Goal: Task Accomplishment & Management: Manage account settings

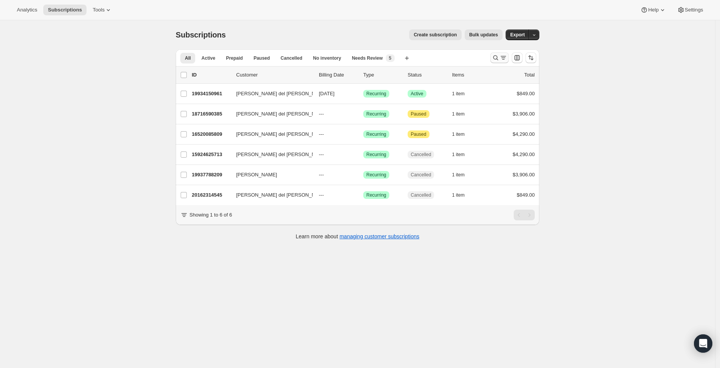
click at [497, 59] on icon "Search and filter results" at bounding box center [496, 58] width 8 height 8
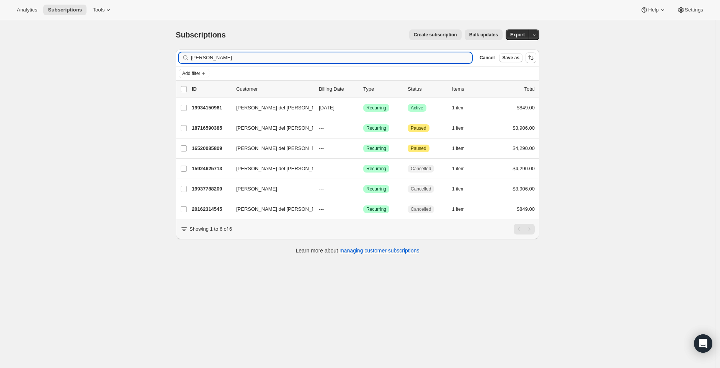
click at [351, 58] on input "Rocio Ruiz" at bounding box center [331, 57] width 281 height 11
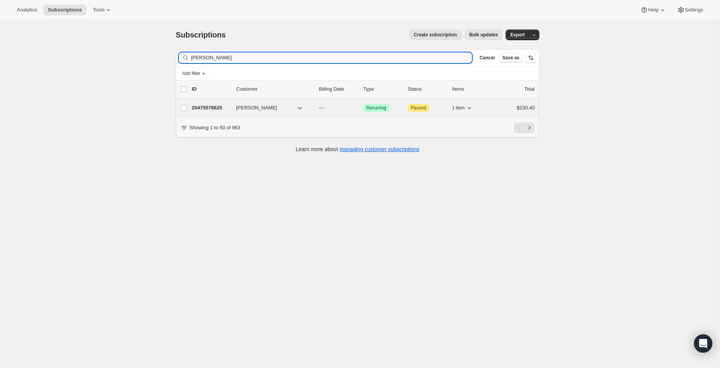
type input "Nery"
click at [248, 109] on span "Nery Rivera" at bounding box center [256, 108] width 41 height 8
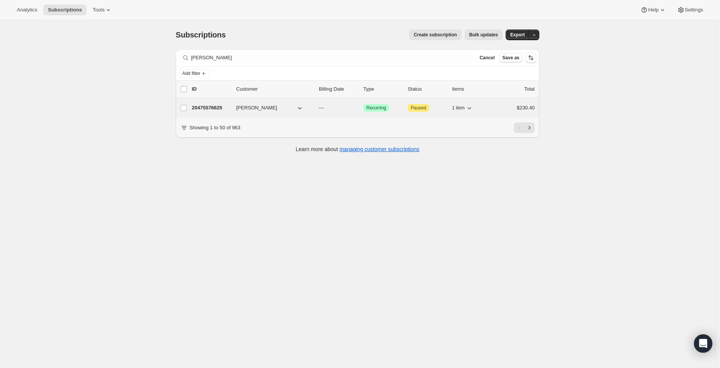
click at [219, 108] on p "20475576625" at bounding box center [211, 108] width 38 height 8
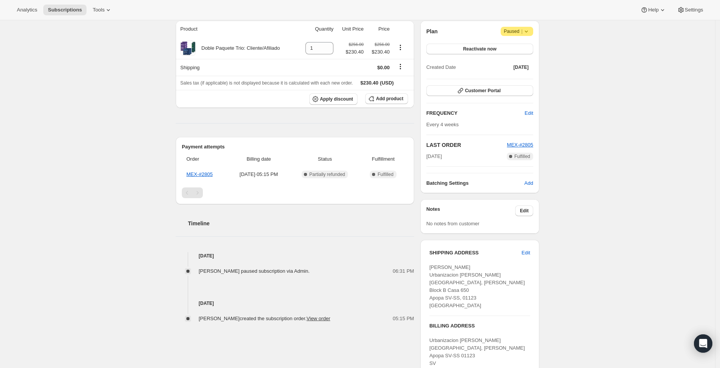
scroll to position [72, 0]
drag, startPoint x: 469, startPoint y: 155, endPoint x: 425, endPoint y: 155, distance: 44.0
click at [425, 155] on div "Plan Attention Paused | Reactivate now Created Date Sep 8, 2025 Customer Portal…" at bounding box center [479, 105] width 119 height 173
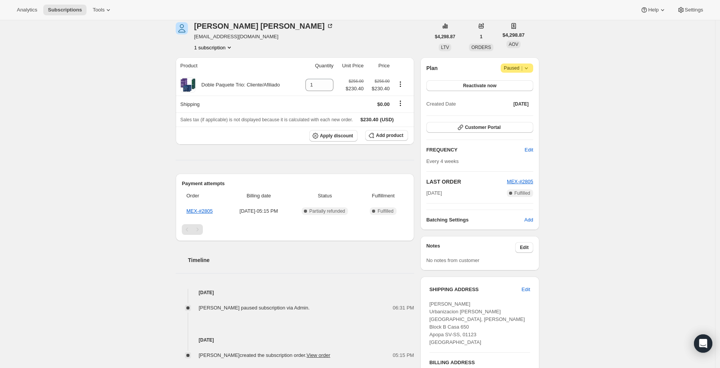
scroll to position [27, 0]
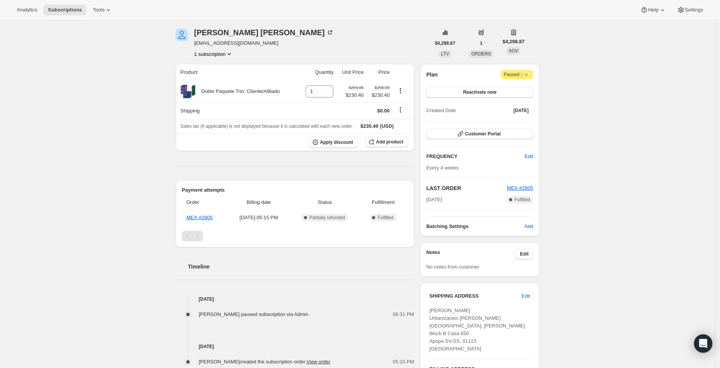
click at [378, 309] on div "Veronica Ayala paused subscription via Admin. 06:31 PM" at bounding box center [295, 310] width 239 height 15
click at [244, 159] on div "Product Quantity Unit Price Price Doble Paquete Trio: Cliente/Afiliado 1 $256.0…" at bounding box center [295, 215] width 239 height 302
click at [245, 53] on div "1 subscription" at bounding box center [264, 54] width 140 height 8
click at [271, 45] on div "Nery Rivera neryriverasyona@gmail.com 1 subscription" at bounding box center [303, 43] width 255 height 29
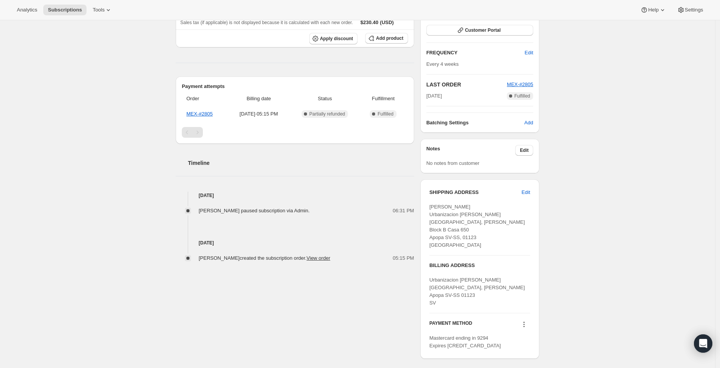
scroll to position [0, 0]
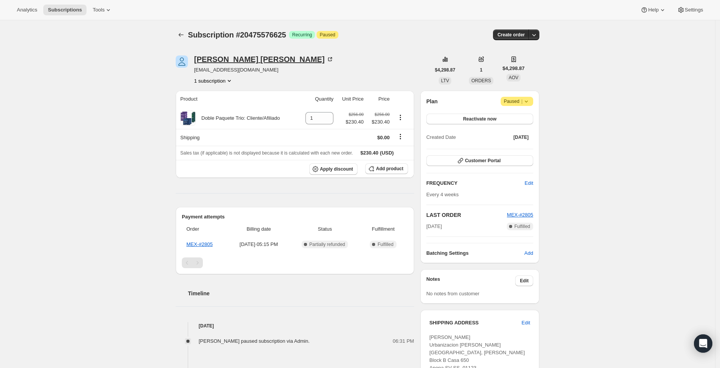
click at [225, 56] on div "[PERSON_NAME]" at bounding box center [264, 60] width 140 height 8
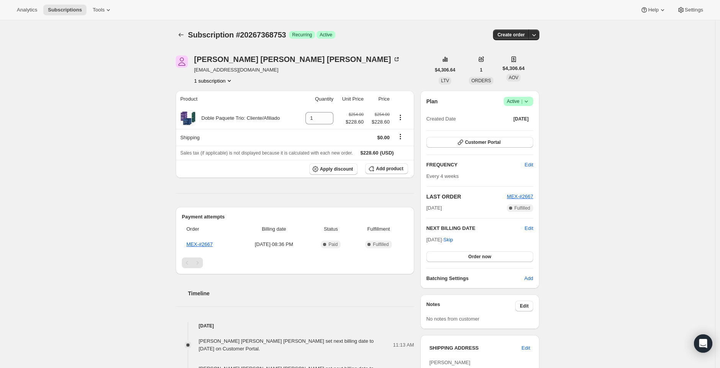
click at [530, 104] on icon at bounding box center [527, 102] width 8 height 8
click at [526, 114] on span "Pause subscription" at bounding box center [518, 116] width 42 height 6
click at [530, 101] on icon at bounding box center [527, 102] width 8 height 8
click at [526, 118] on span "Pause subscription" at bounding box center [518, 116] width 42 height 6
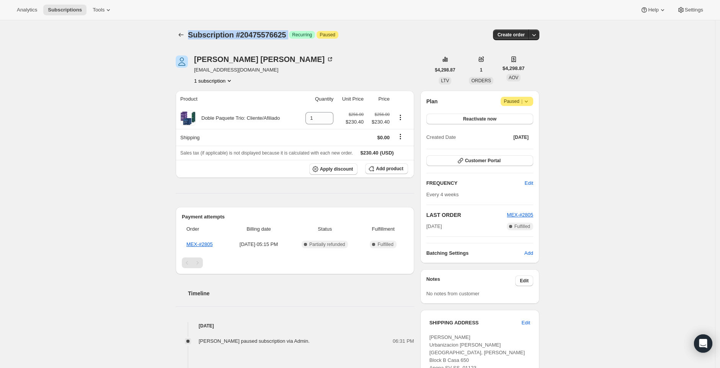
drag, startPoint x: 297, startPoint y: 34, endPoint x: 192, endPoint y: 33, distance: 105.7
click at [192, 33] on div "Subscription #20475576625 Success Recurring Attention Paused" at bounding box center [299, 34] width 223 height 11
copy div "Subscription #20475576625 Success"
drag, startPoint x: 293, startPoint y: 32, endPoint x: 195, endPoint y: 29, distance: 98.0
click at [195, 29] on div "Subscription #20261798193 Success Recurring Attention Paused" at bounding box center [299, 34] width 223 height 11
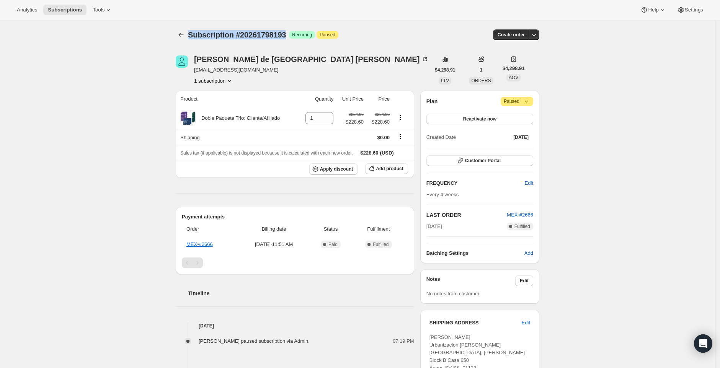
copy span "Subscription #20261798193"
drag, startPoint x: 195, startPoint y: 59, endPoint x: 336, endPoint y: 59, distance: 140.9
click at [336, 59] on div "Maritza de los Angeles Rivera Melendez riveramaritza976@gmail.com 1 subscription" at bounding box center [303, 70] width 255 height 29
copy div "Maritza de los Angeles Rivera Melendez"
click at [392, 68] on div "Maritza de los Angeles Rivera Melendez riveramaritza976@gmail.com 1 subscription" at bounding box center [303, 70] width 255 height 29
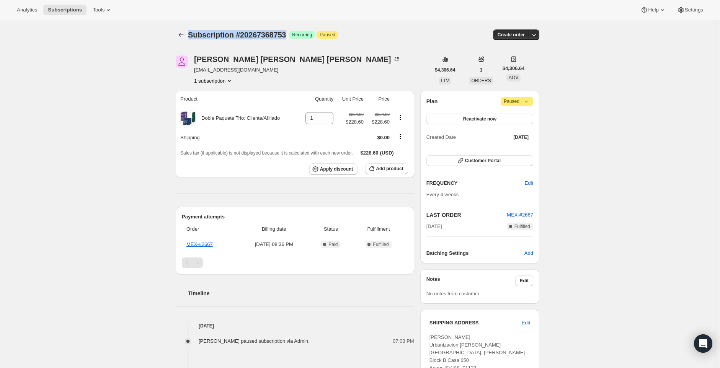
drag, startPoint x: 294, startPoint y: 33, endPoint x: 191, endPoint y: 31, distance: 103.0
click at [191, 31] on div "Subscription #20267368753 Success Recurring Attention Paused" at bounding box center [299, 34] width 223 height 11
copy span "Subscription #20267368753"
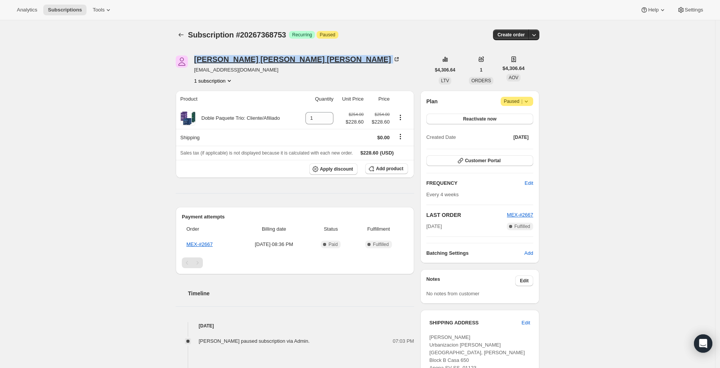
drag, startPoint x: 309, startPoint y: 60, endPoint x: 198, endPoint y: 60, distance: 110.3
click at [198, 60] on div "Fatima Beatriz Lucha de García" at bounding box center [297, 60] width 206 height 8
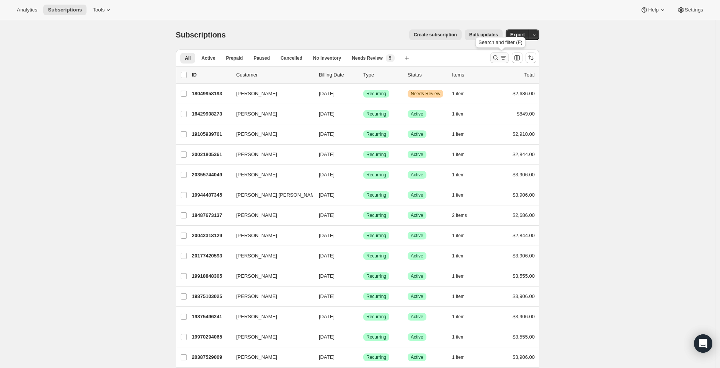
click at [497, 57] on icon "Search and filter results" at bounding box center [496, 58] width 8 height 8
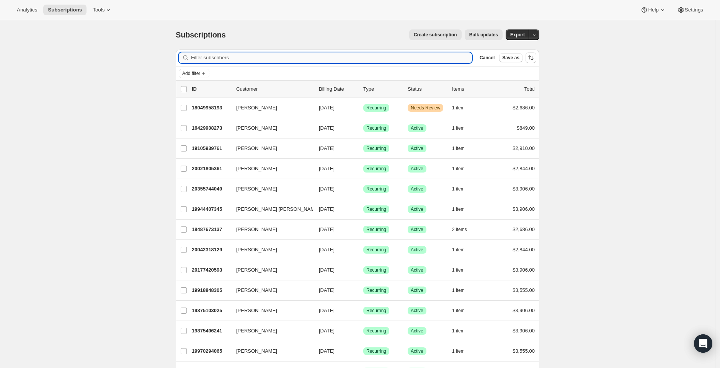
click at [317, 56] on input "Filter subscribers" at bounding box center [331, 57] width 281 height 11
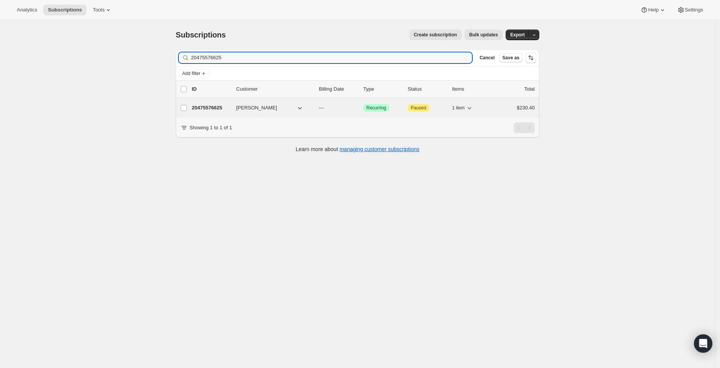
type input "20475576625"
click at [224, 103] on div "20475576625 Nery Rivera --- Success Recurring Attention Paused 1 item $230.40" at bounding box center [363, 108] width 343 height 11
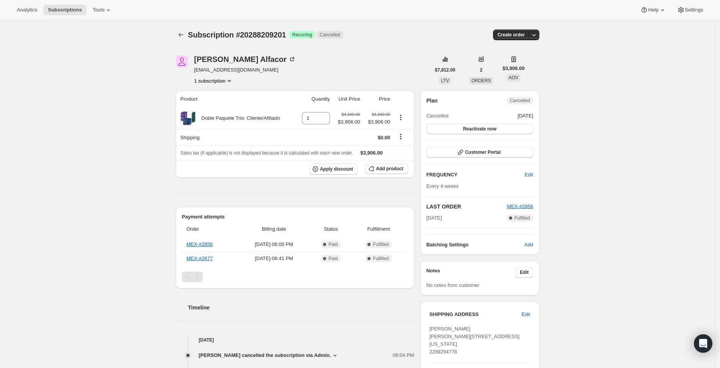
scroll to position [3, 0]
